Goal: Navigation & Orientation: Go to known website

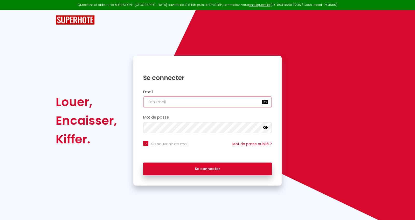
type input "[EMAIL_ADDRESS][DOMAIN_NAME]"
checkbox input "true"
click at [183, 102] on input "[EMAIL_ADDRESS][DOMAIN_NAME]" at bounding box center [207, 102] width 129 height 11
drag, startPoint x: 210, startPoint y: 104, endPoint x: 124, endPoint y: 105, distance: 86.1
click at [124, 105] on div "Louer, Encaisser, Kiffer. Se connecter Email [EMAIL_ADDRESS][DOMAIN_NAME] Mot d…" at bounding box center [207, 121] width 310 height 130
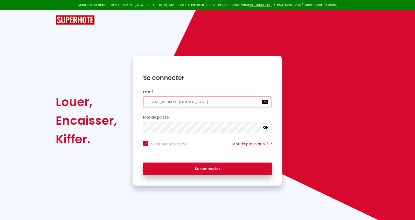
paste input "[PERSON_NAME][EMAIL_ADDRESS][DOMAIN_NAME]"
type input "[PERSON_NAME][EMAIL_ADDRESS][DOMAIN_NAME]"
checkbox input "true"
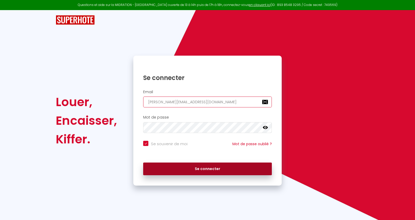
type input "[PERSON_NAME][EMAIL_ADDRESS][DOMAIN_NAME]"
click at [198, 167] on button "Se connecter" at bounding box center [207, 169] width 129 height 13
checkbox input "true"
